Goal: Task Accomplishment & Management: Manage account settings

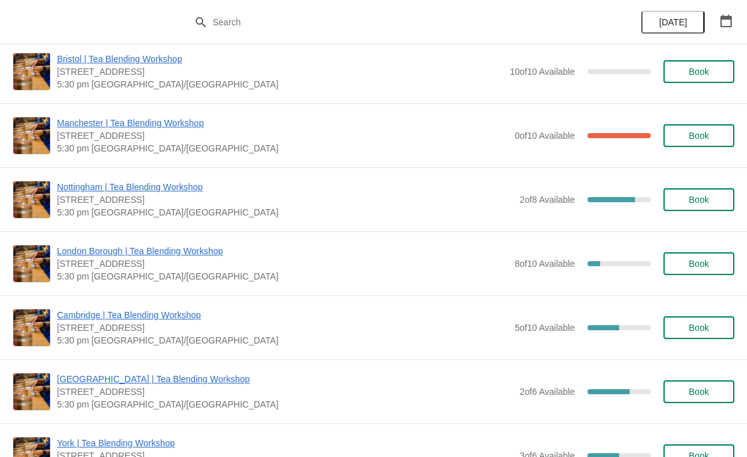
scroll to position [680, 0]
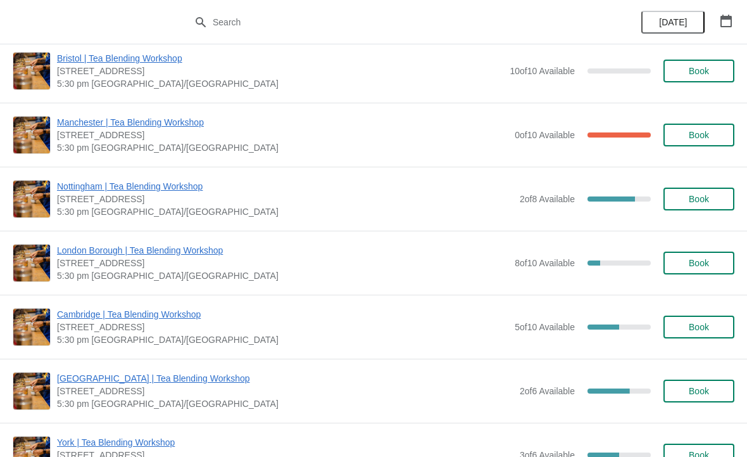
click at [277, 339] on span "5:30 pm [GEOGRAPHIC_DATA]/[GEOGRAPHIC_DATA]" at bounding box center [282, 339] width 451 height 13
click at [359, 319] on span "Cambridge | Tea Blending Workshop" at bounding box center [282, 314] width 451 height 13
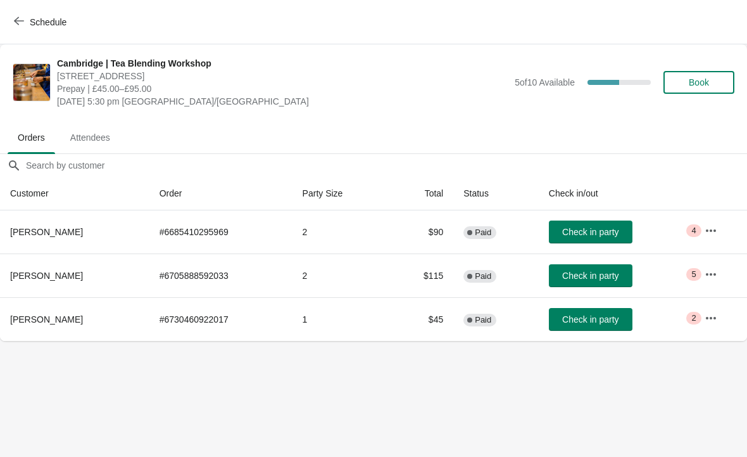
click at [350, 269] on td "2" at bounding box center [341, 275] width 97 height 44
click at [30, 273] on span "Lynne Paul" at bounding box center [46, 275] width 73 height 10
click at [693, 282] on td "Check in party" at bounding box center [617, 275] width 156 height 44
click at [707, 265] on button "button" at bounding box center [711, 274] width 23 height 23
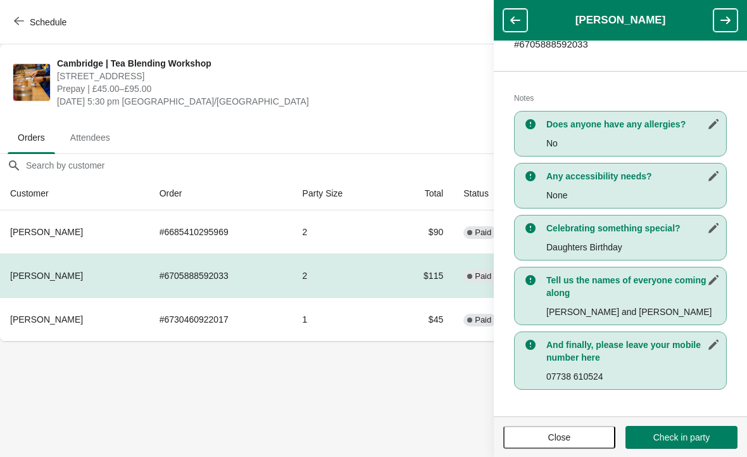
scroll to position [229, 0]
click at [380, 400] on body "Schedule Cambridge | Tea Blending Workshop 8-9 Green Street, Cambridge, CB2 3JU…" at bounding box center [373, 228] width 747 height 457
click at [553, 429] on button "Close" at bounding box center [559, 437] width 112 height 23
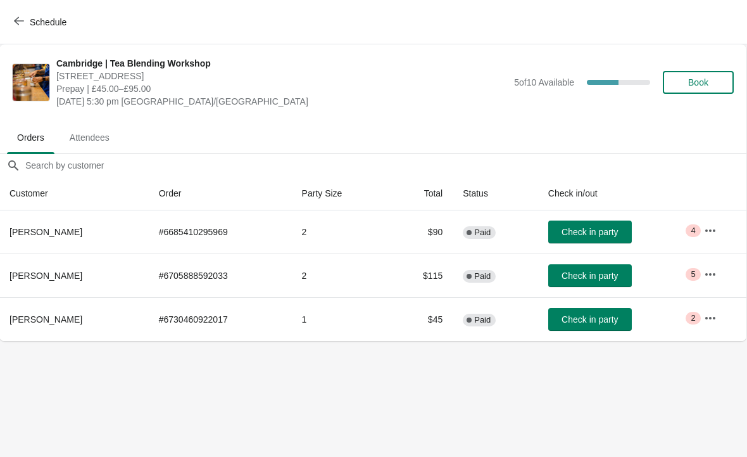
click at [683, 312] on td "Check in party" at bounding box center [616, 319] width 156 height 44
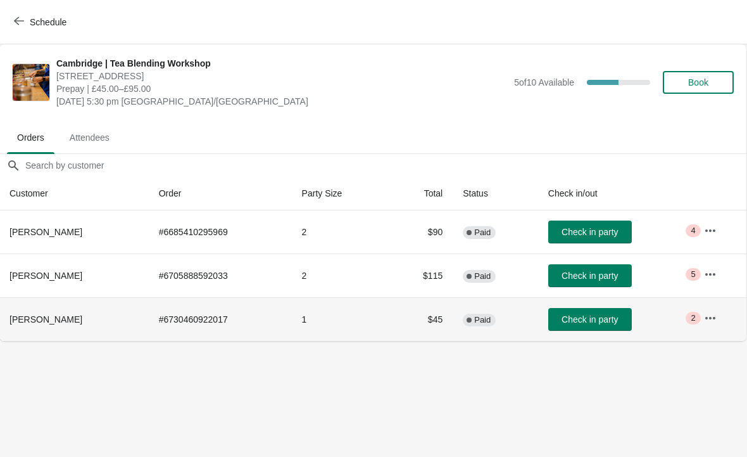
click at [708, 313] on icon "button" at bounding box center [710, 318] width 13 height 13
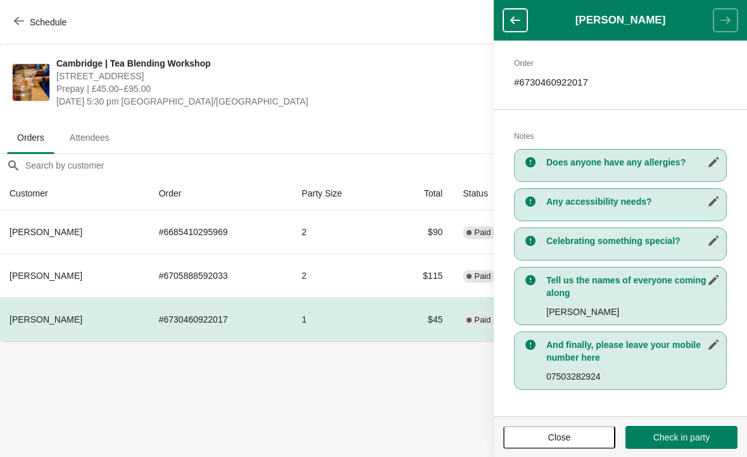
scroll to position [191, 0]
click at [372, 403] on body "Schedule Cambridge | Tea Blending Workshop 8-9 Green Street, Cambridge, CB2 3JU…" at bounding box center [372, 228] width 747 height 457
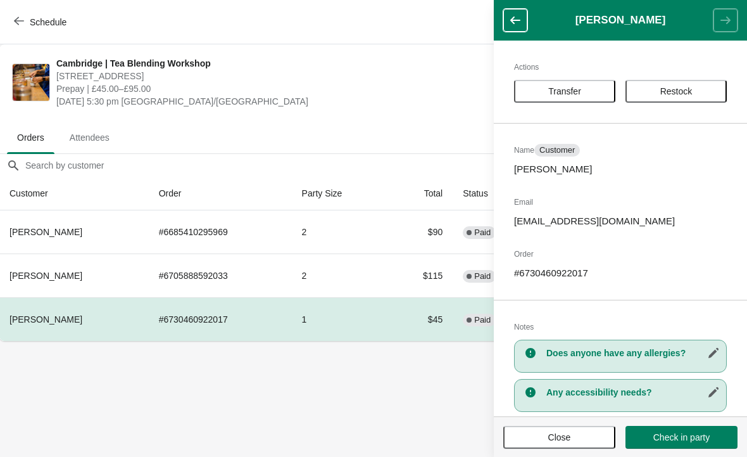
scroll to position [0, 0]
click at [413, 373] on body "Schedule Cambridge | Tea Blending Workshop 8-9 Green Street, Cambridge, CB2 3JU…" at bounding box center [372, 228] width 747 height 457
click at [516, 15] on icon "button" at bounding box center [515, 20] width 13 height 13
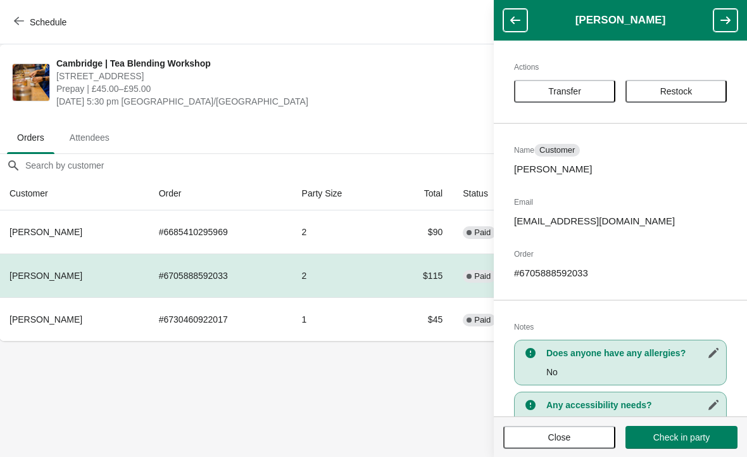
click at [507, 22] on button "button" at bounding box center [515, 20] width 24 height 23
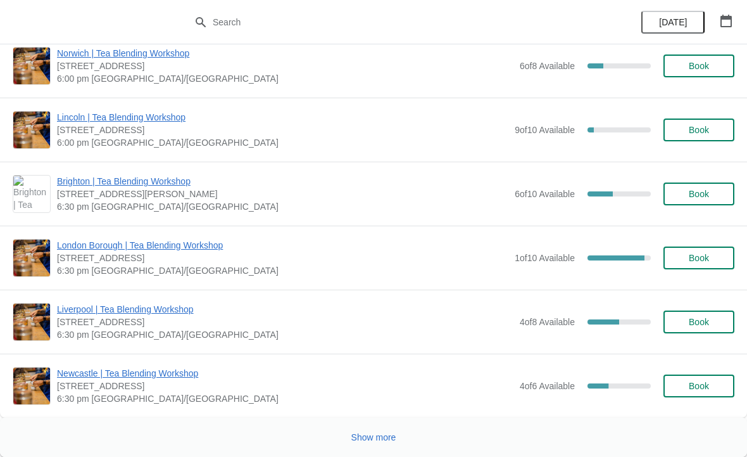
scroll to position [1571, 0]
click at [366, 432] on span "Show more" at bounding box center [373, 437] width 45 height 10
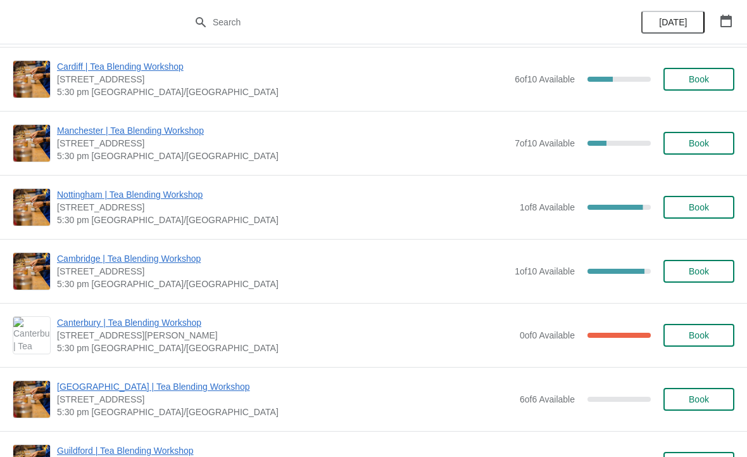
scroll to position [2213, 0]
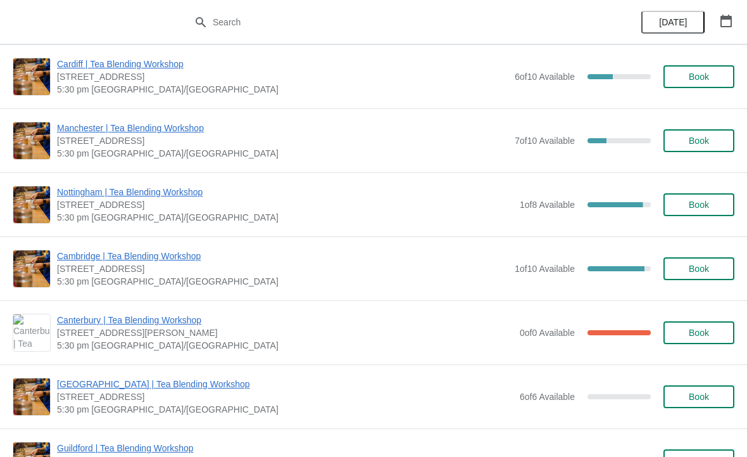
click at [268, 261] on span "Cambridge | Tea Blending Workshop" at bounding box center [282, 255] width 451 height 13
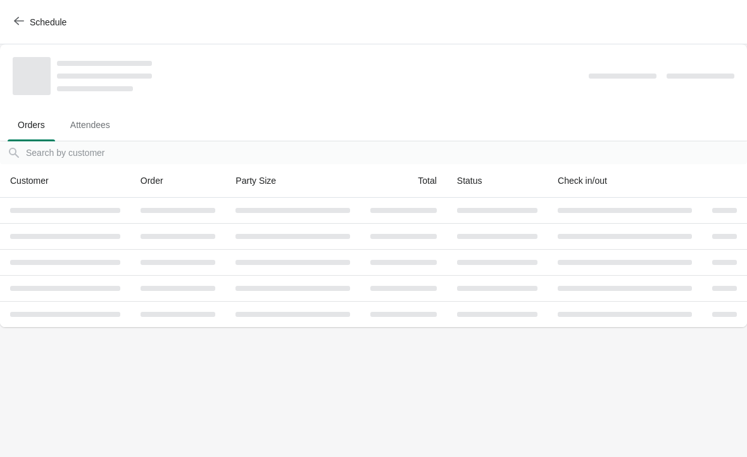
scroll to position [0, 0]
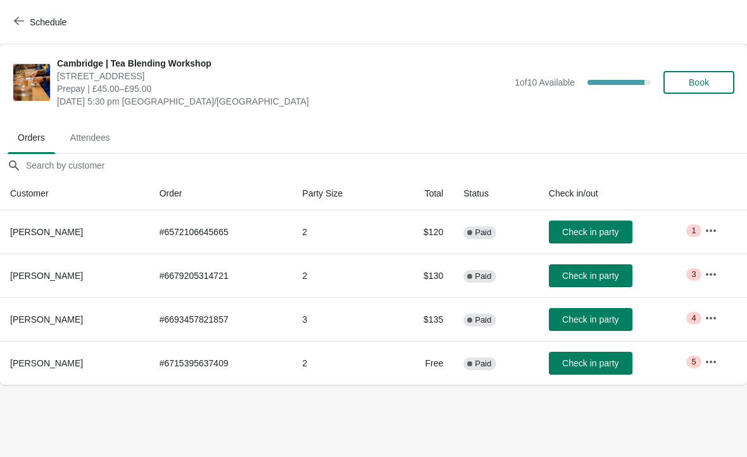
click at [20, 17] on icon "button" at bounding box center [19, 21] width 10 height 10
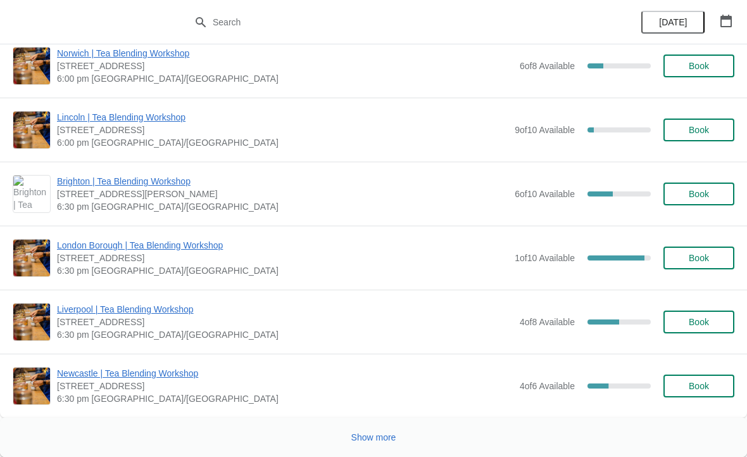
scroll to position [1571, 0]
click at [367, 436] on span "Show more" at bounding box center [373, 437] width 45 height 10
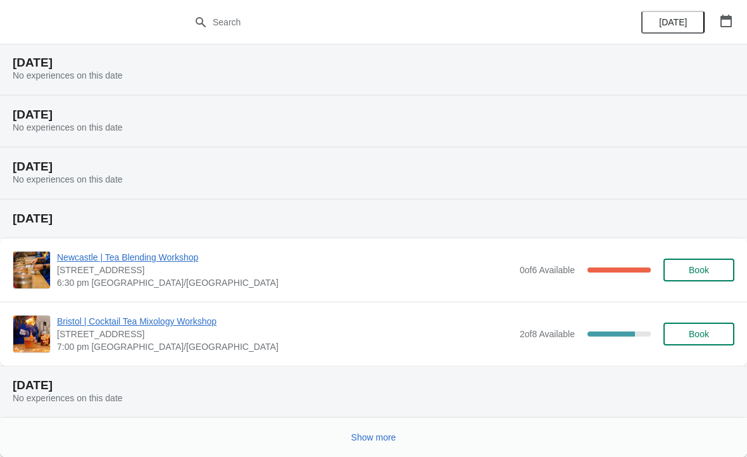
scroll to position [2842, 0]
click at [355, 431] on button "Show more" at bounding box center [373, 437] width 55 height 23
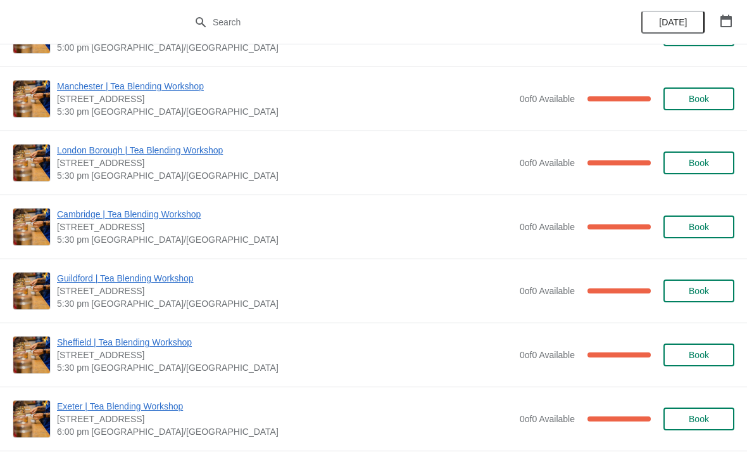
scroll to position [3424, 0]
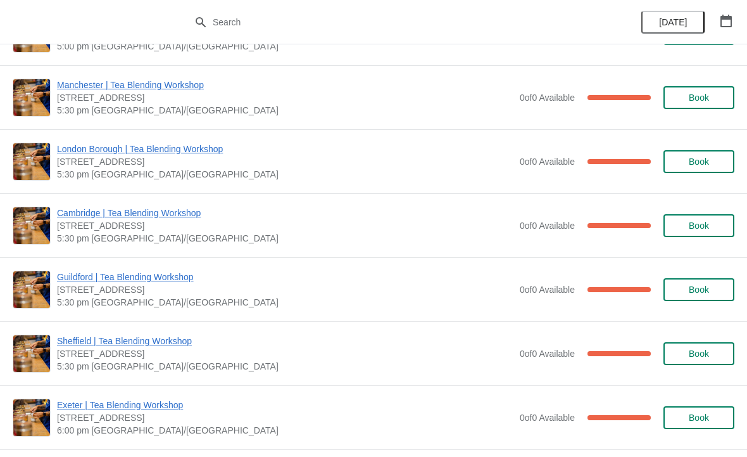
click at [337, 229] on span "[STREET_ADDRESS]" at bounding box center [285, 225] width 457 height 13
click at [170, 208] on span "Cambridge | Tea Blending Workshop" at bounding box center [285, 212] width 457 height 13
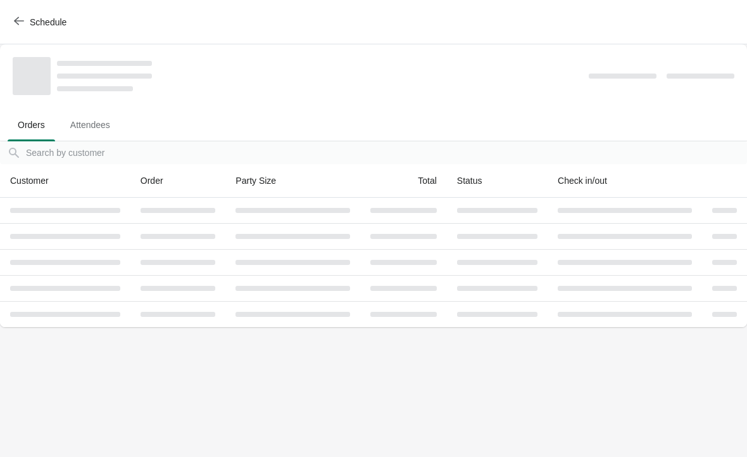
scroll to position [0, 0]
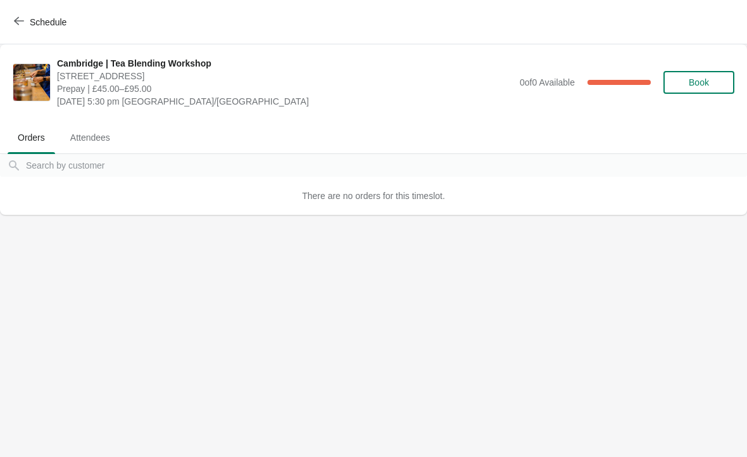
click at [94, 128] on span "Attendees" at bounding box center [90, 137] width 60 height 23
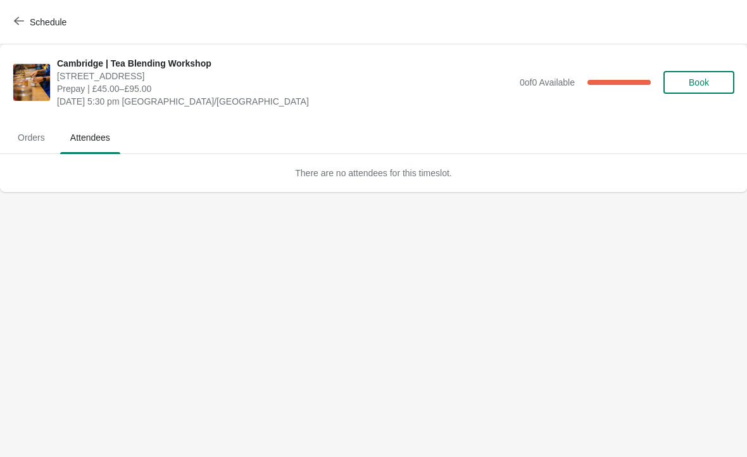
click at [41, 134] on span "Orders" at bounding box center [31, 137] width 47 height 23
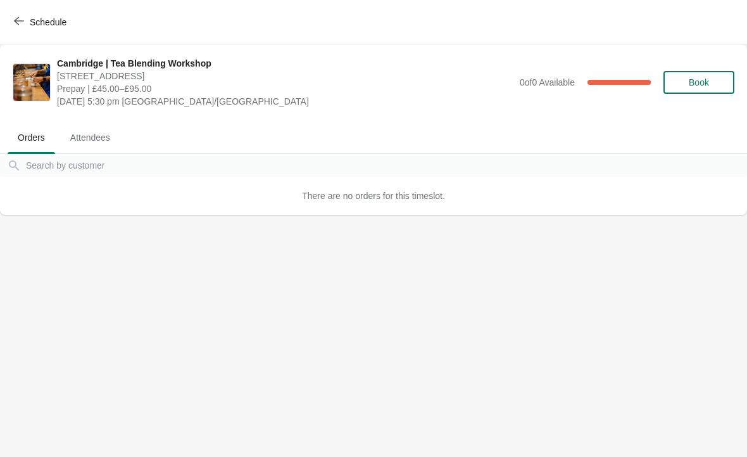
click at [60, 17] on span "Schedule" at bounding box center [48, 22] width 37 height 10
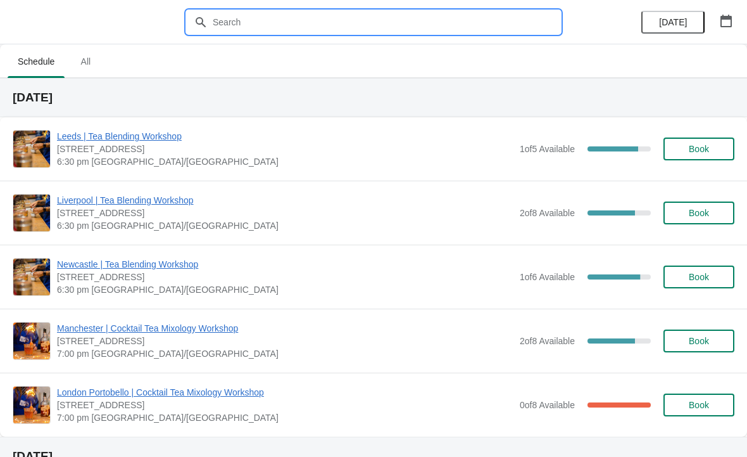
click at [254, 14] on input "text" at bounding box center [386, 22] width 348 height 23
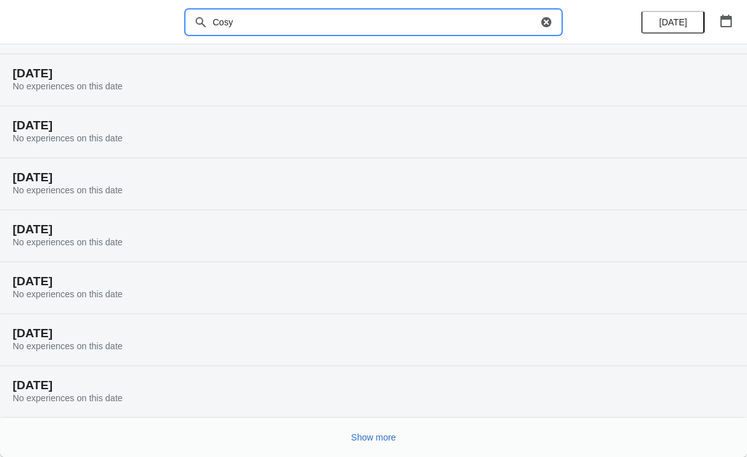
type input "Cosy"
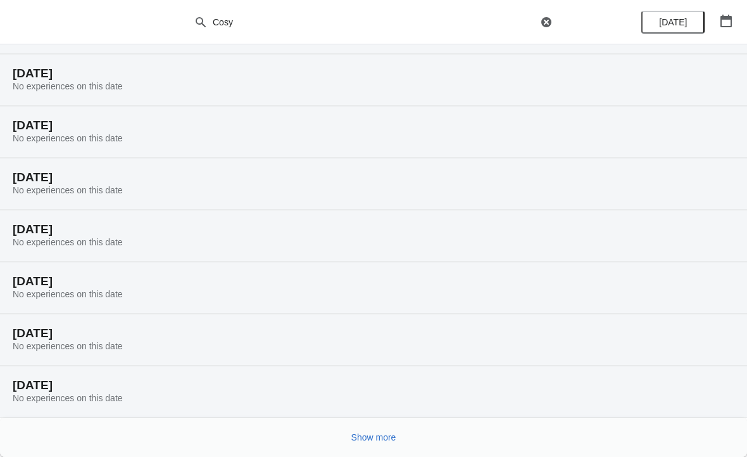
click at [382, 429] on button "Show more" at bounding box center [373, 437] width 55 height 23
click at [674, 12] on button "[DATE]" at bounding box center [672, 22] width 63 height 23
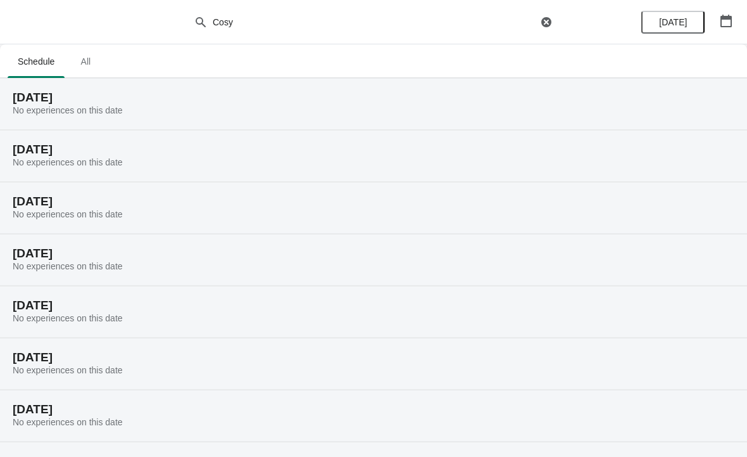
click at [716, 15] on button "button" at bounding box center [726, 20] width 23 height 23
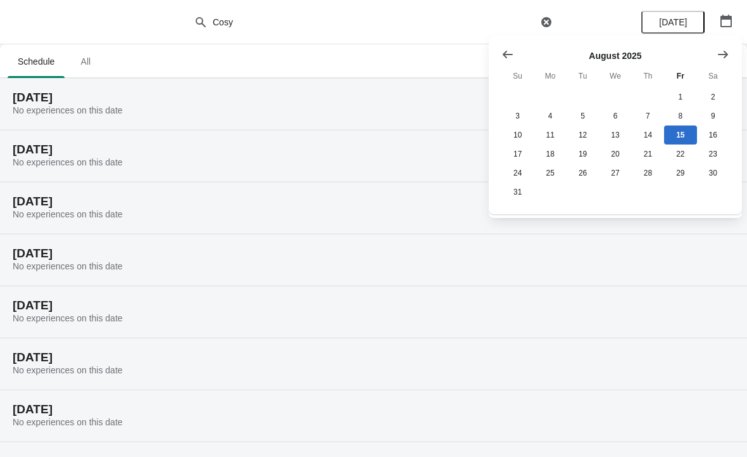
click at [719, 50] on icon "Show next month, September 2025" at bounding box center [723, 54] width 13 height 13
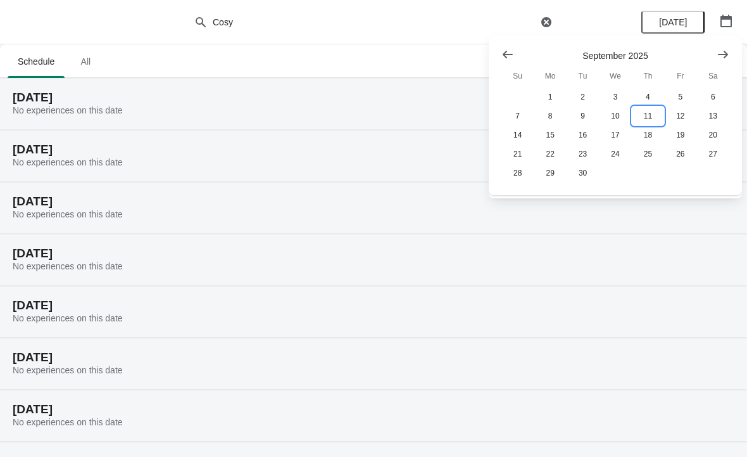
click at [653, 115] on button "11" at bounding box center [648, 115] width 32 height 19
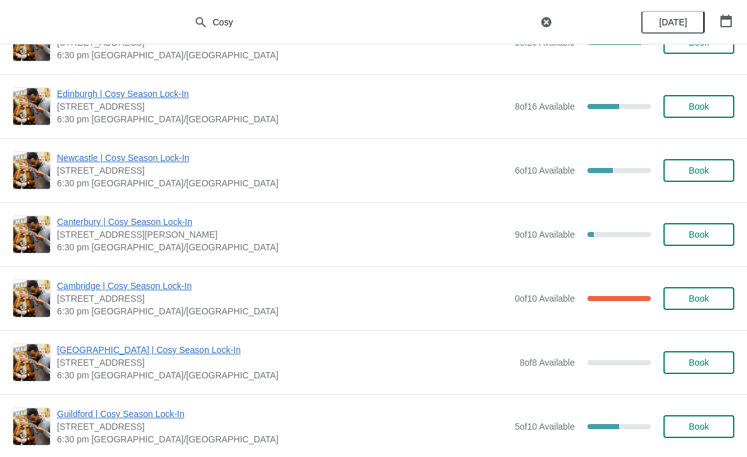
scroll to position [1032, 0]
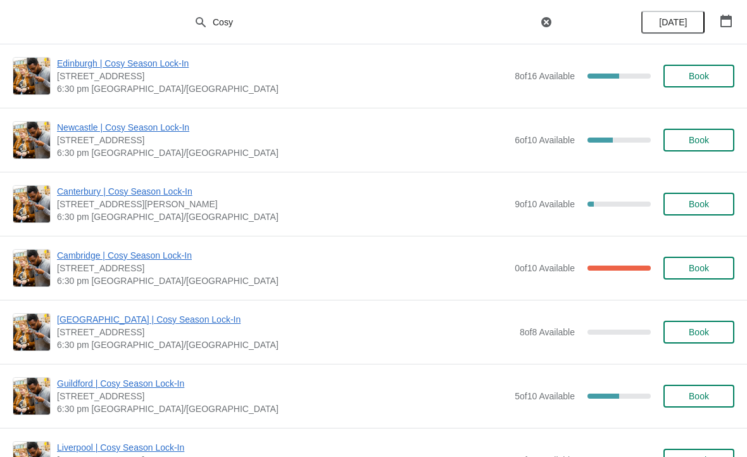
click at [332, 260] on span "Cambridge | Cosy Season Lock-In" at bounding box center [282, 255] width 451 height 13
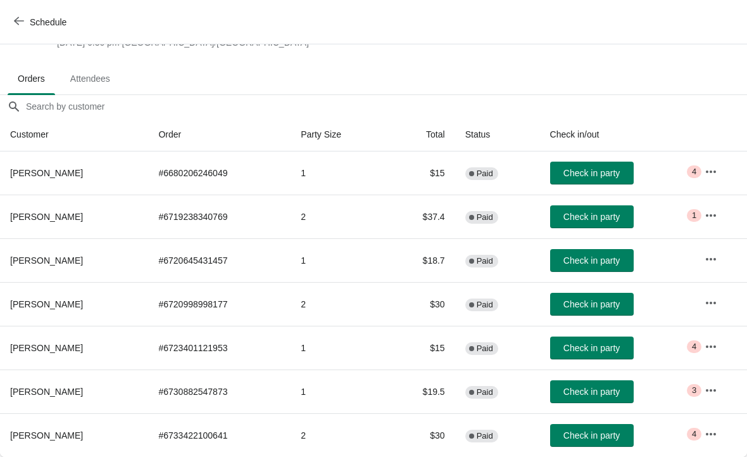
scroll to position [59, 0]
click at [337, 257] on td "1" at bounding box center [339, 260] width 97 height 44
click at [712, 257] on icon "button" at bounding box center [711, 259] width 13 height 13
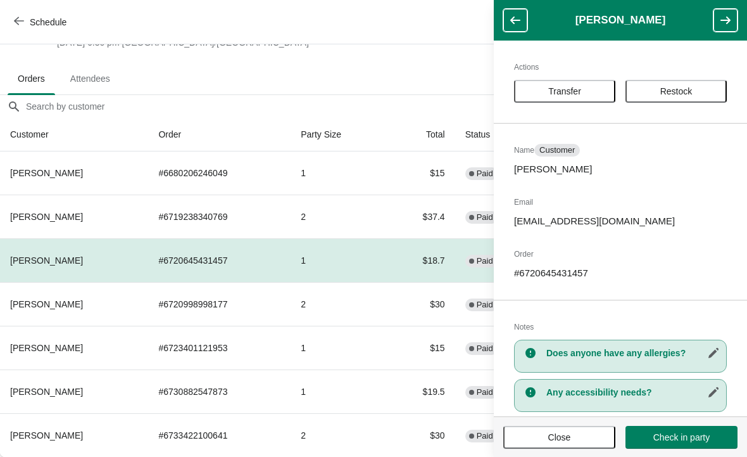
scroll to position [0, 0]
click at [515, 24] on icon "button" at bounding box center [515, 20] width 13 height 13
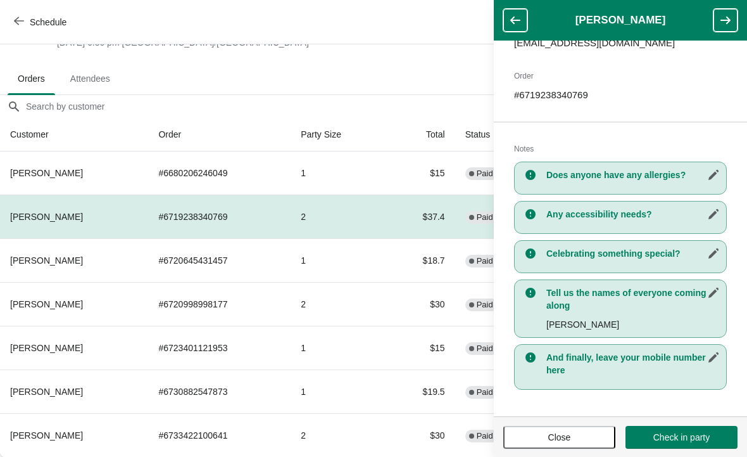
scroll to position [191, 0]
